Goal: Find specific page/section: Find specific page/section

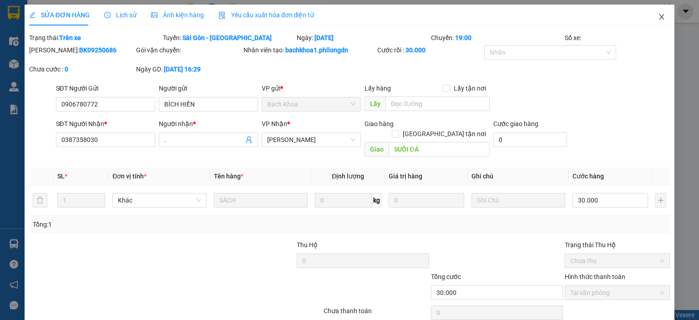
click at [658, 18] on icon "close" at bounding box center [661, 16] width 7 height 7
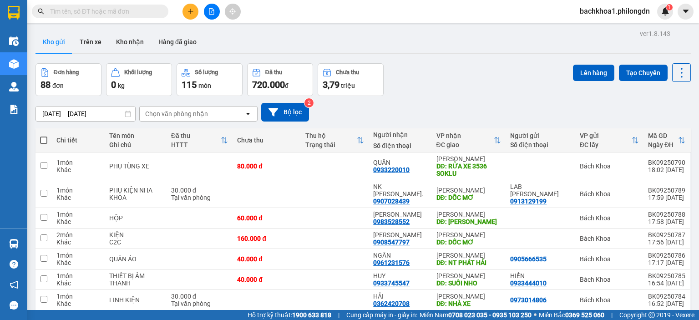
scroll to position [61, 0]
